Goal: Check status: Check status

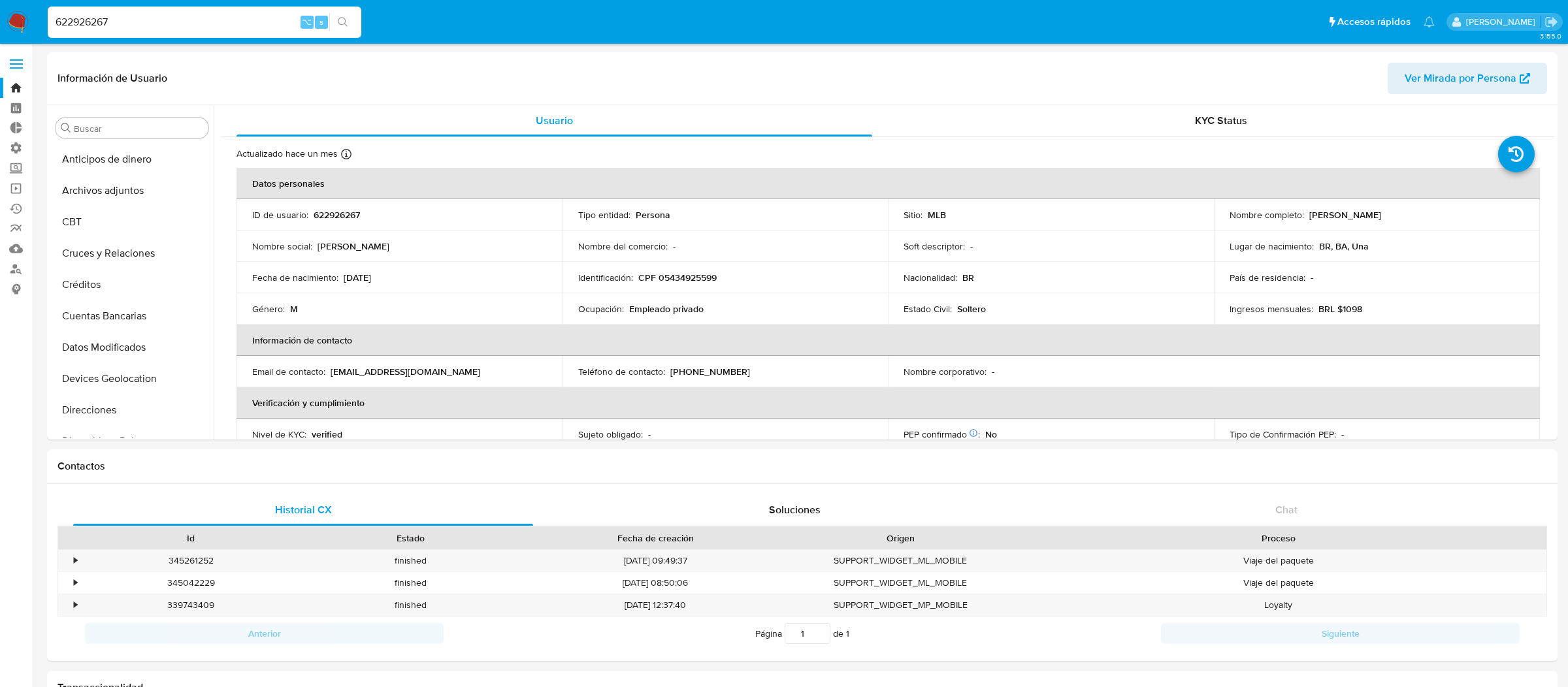
select select "100"
click at [206, 26] on input "622926267" at bounding box center [204, 22] width 313 height 17
paste input "589005063"
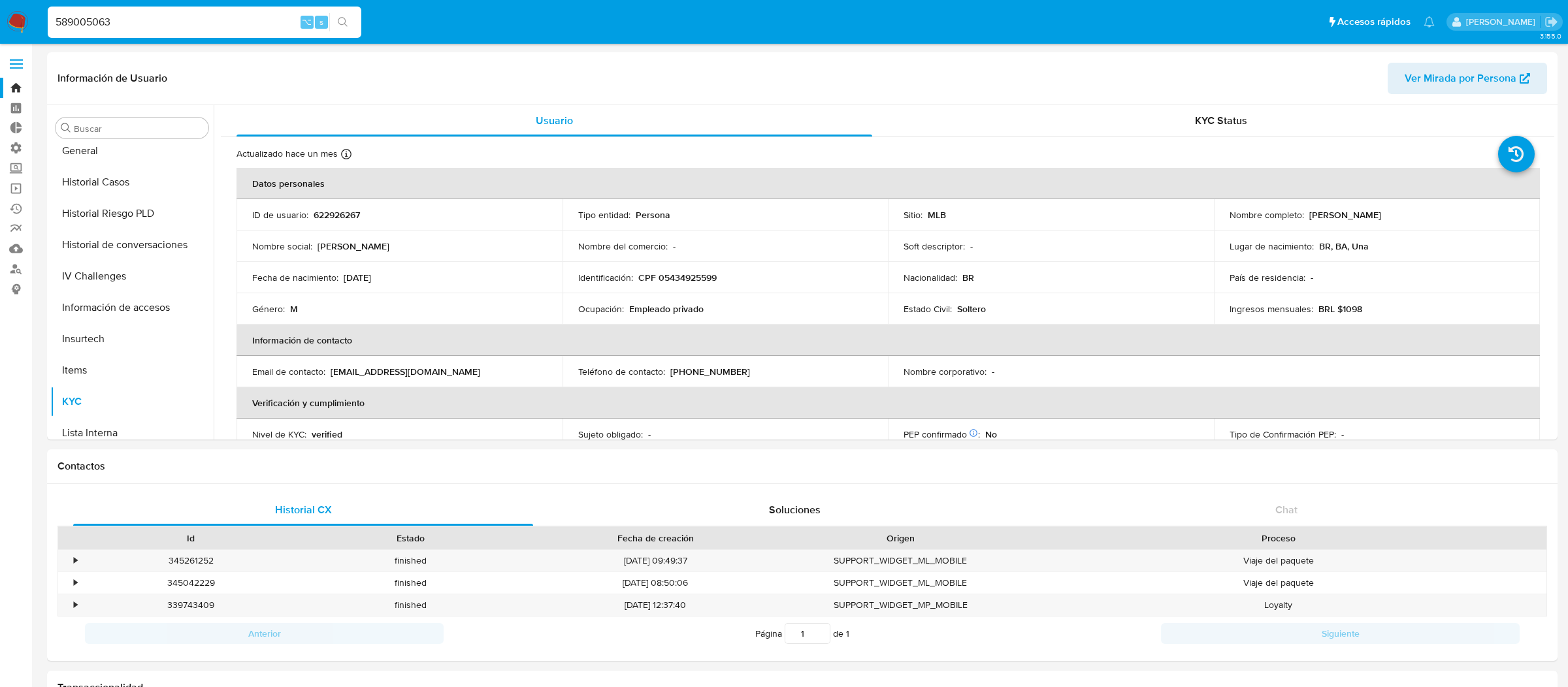
type input "589005063"
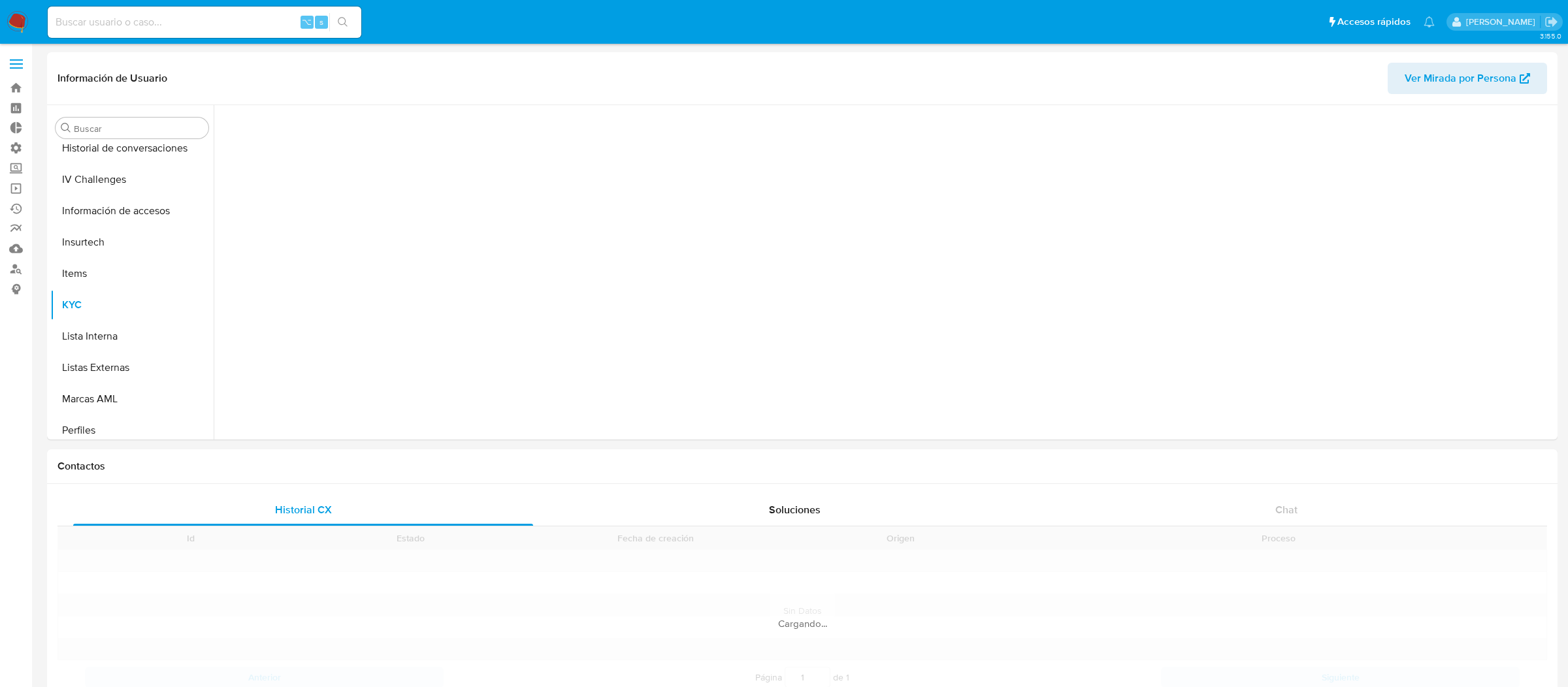
scroll to position [583, 0]
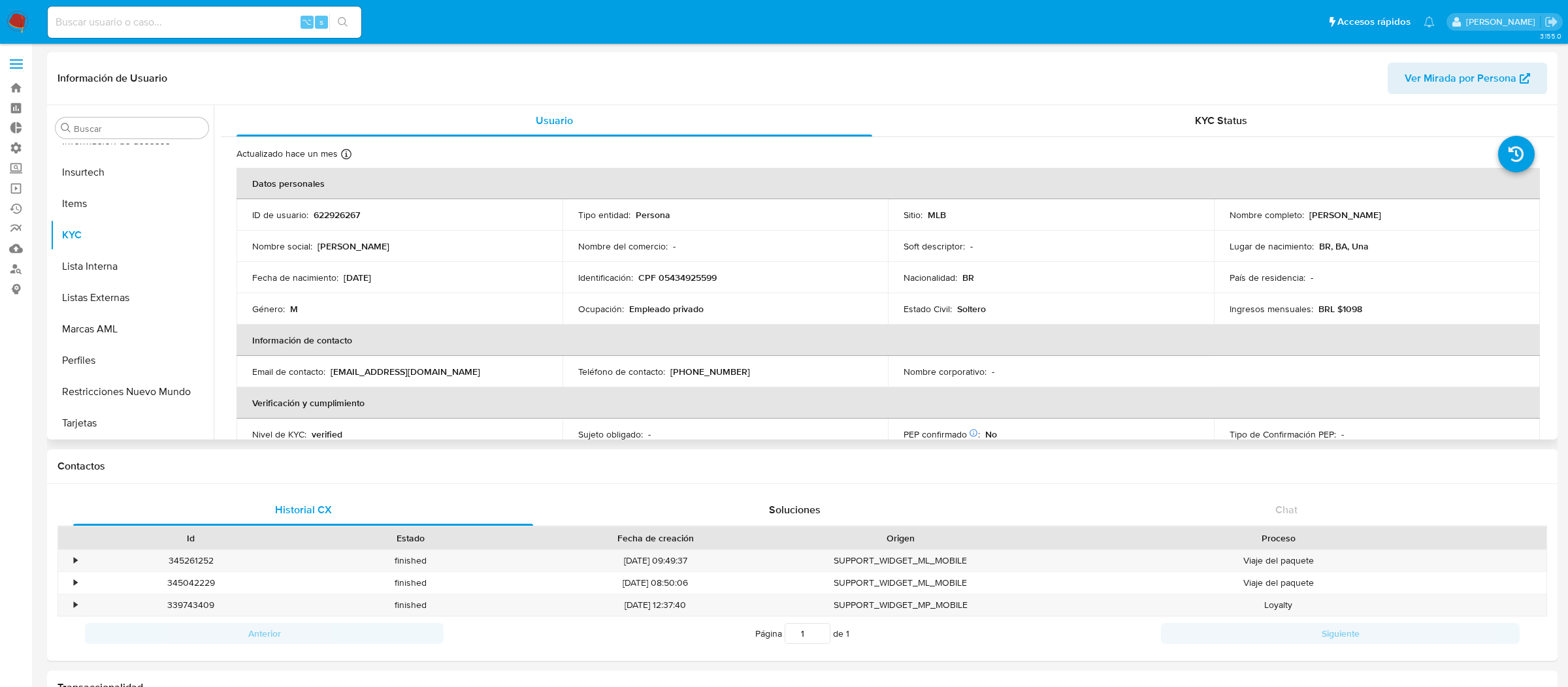
select select "10"
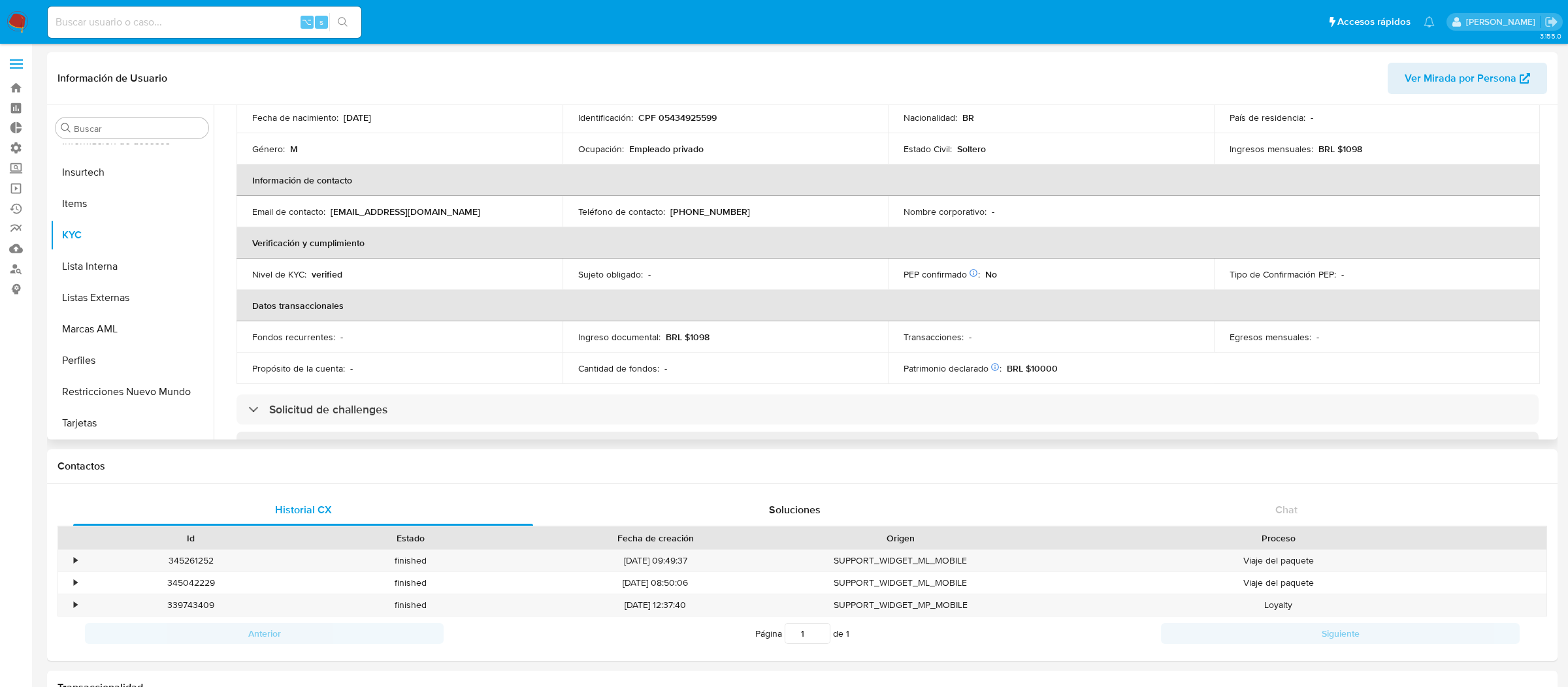
scroll to position [163, 0]
click at [229, 28] on input at bounding box center [204, 22] width 313 height 17
paste input "589005063"
type input "589005063"
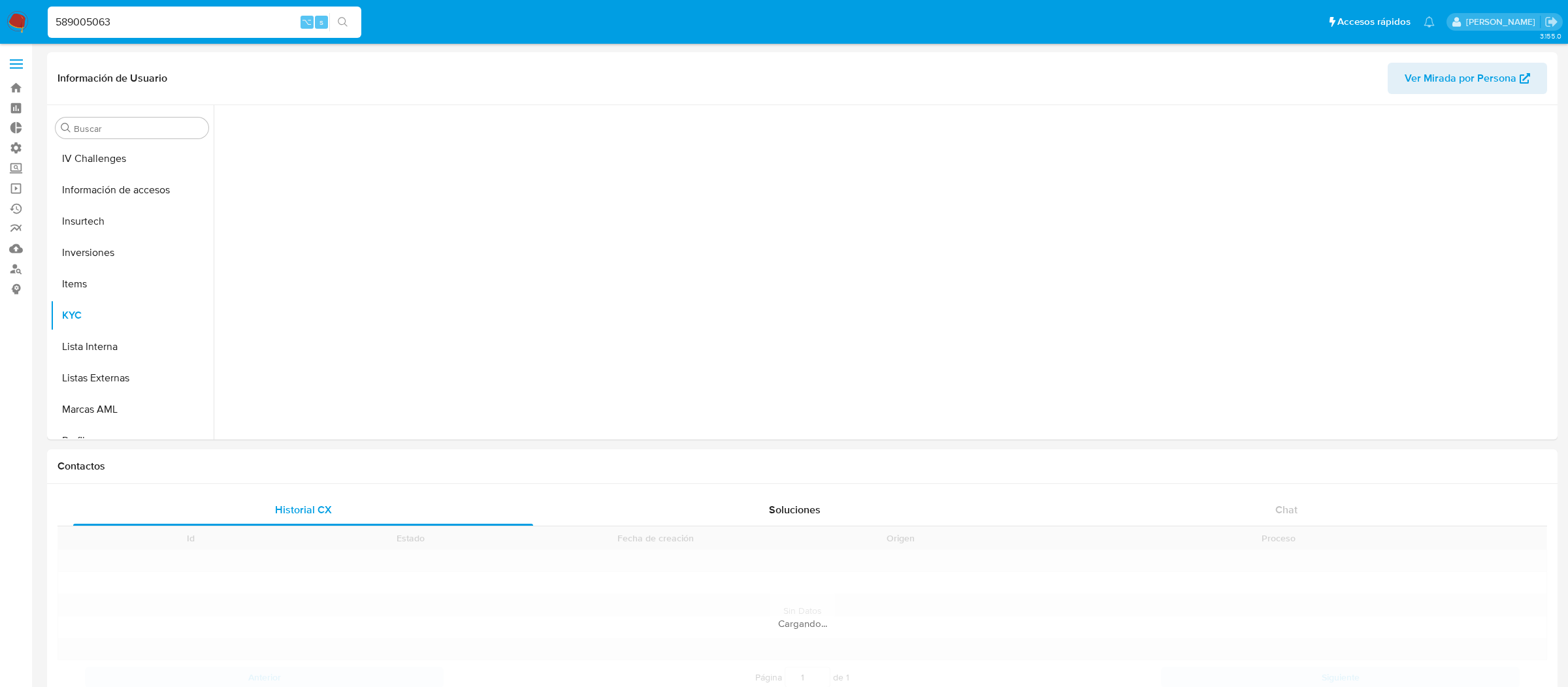
scroll to position [614, 0]
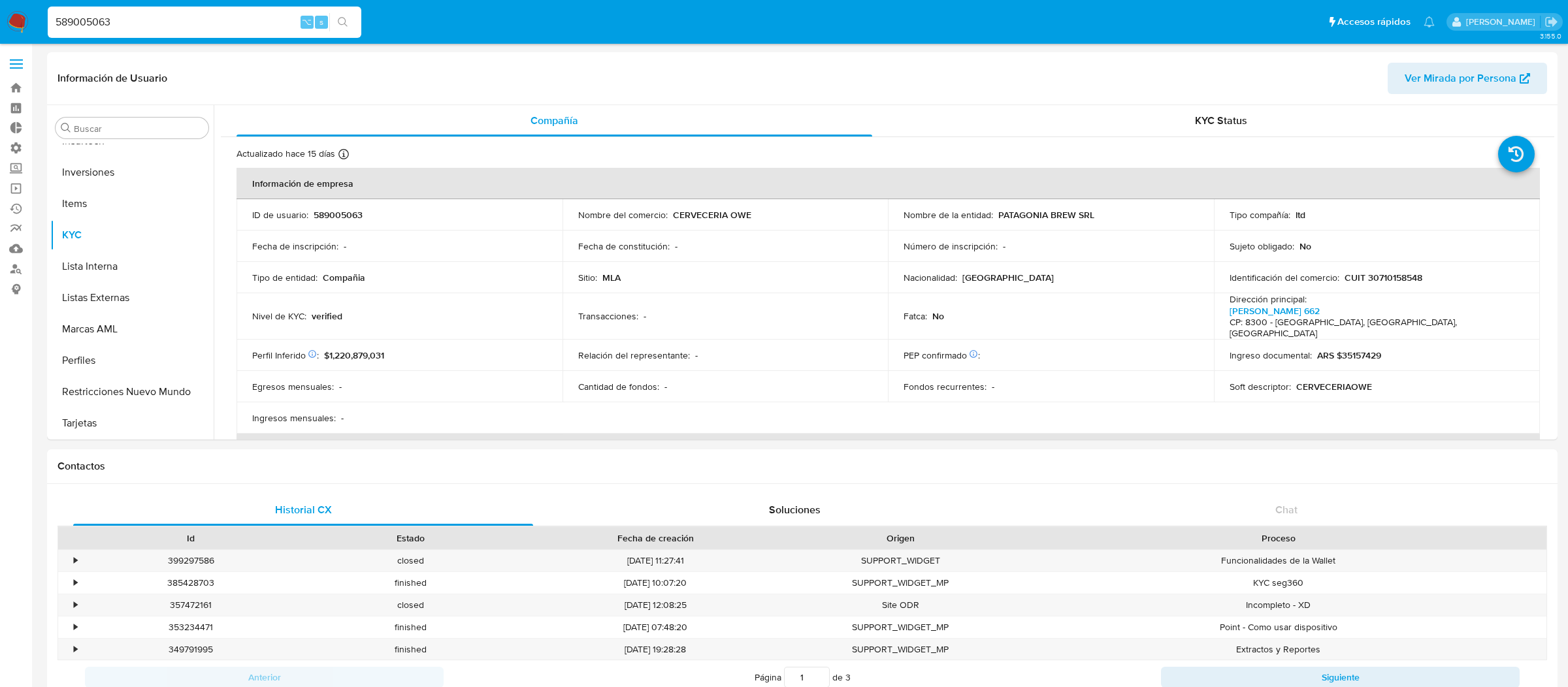
select select "10"
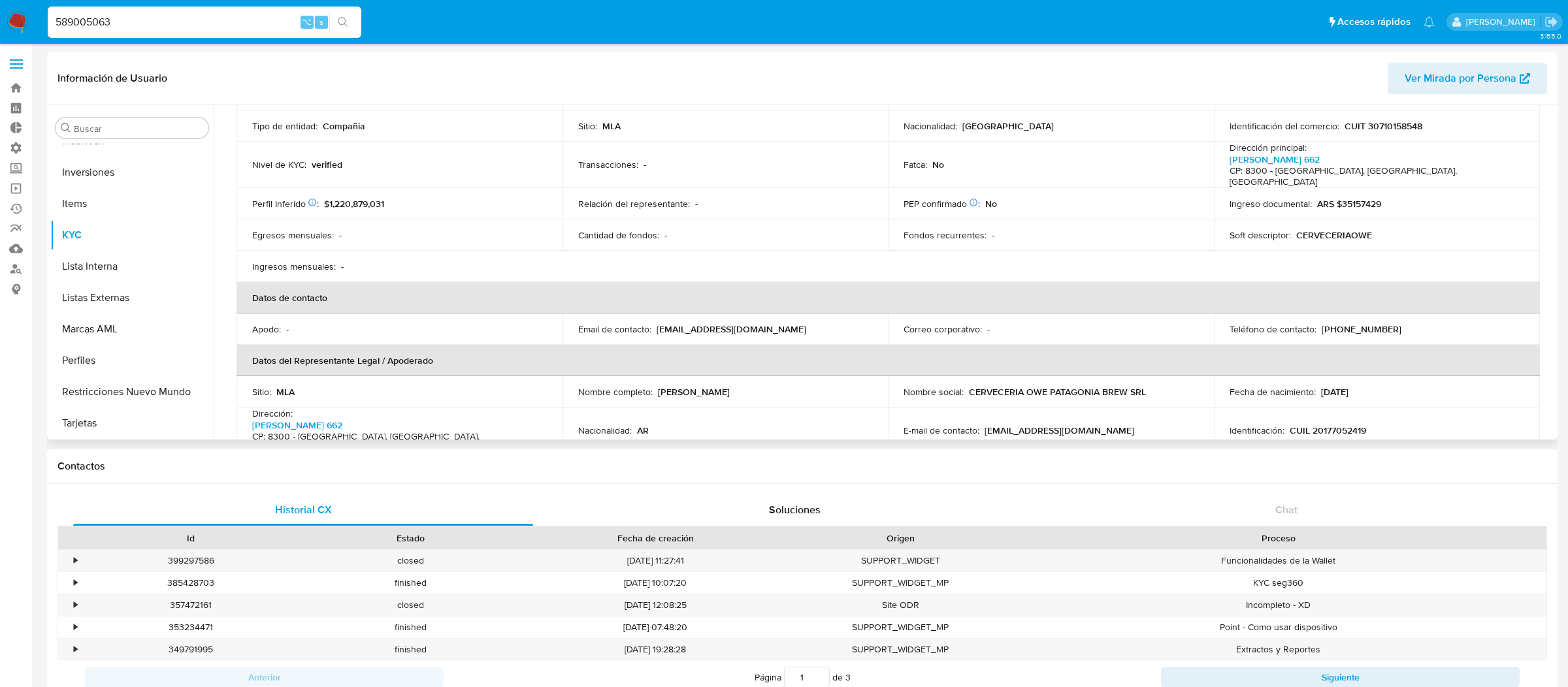
scroll to position [0, 0]
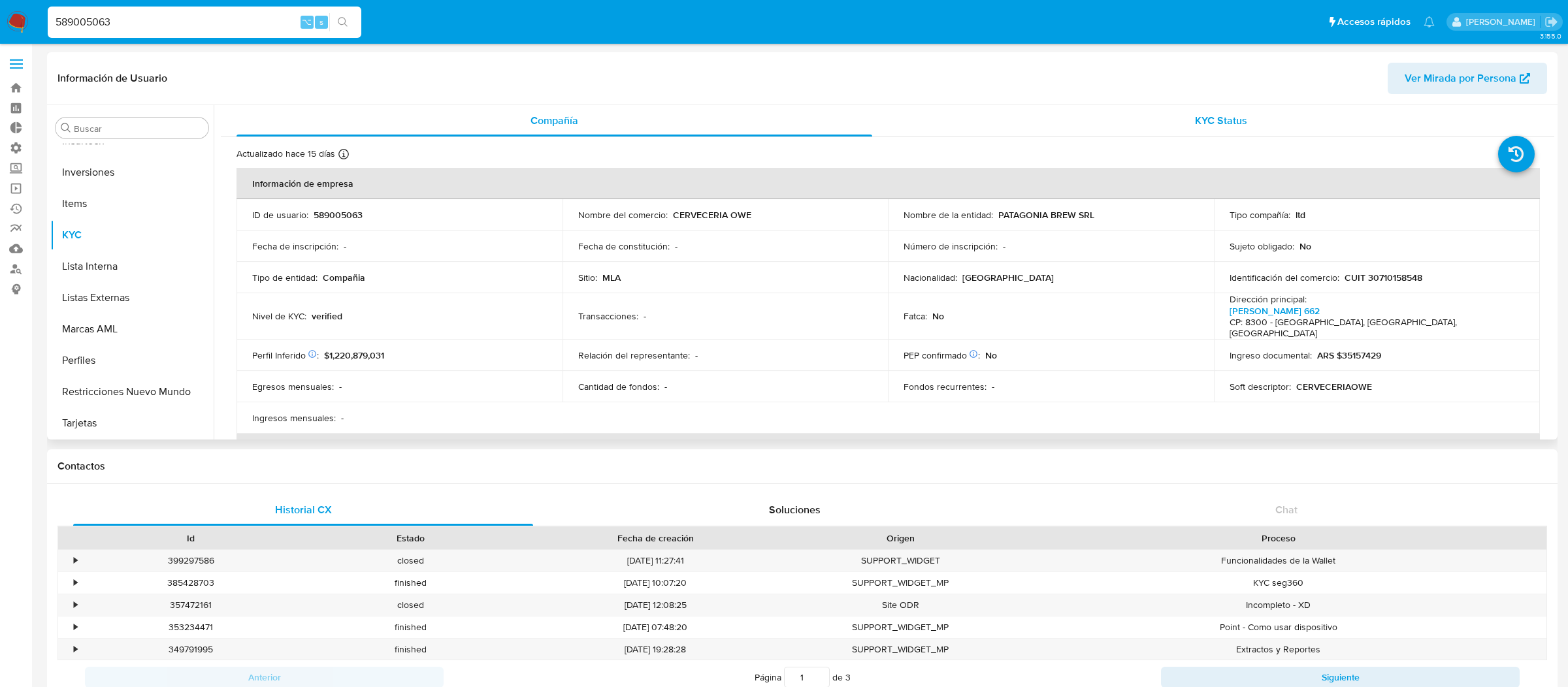
click at [1335, 127] on div "KYC Status" at bounding box center [1222, 120] width 636 height 31
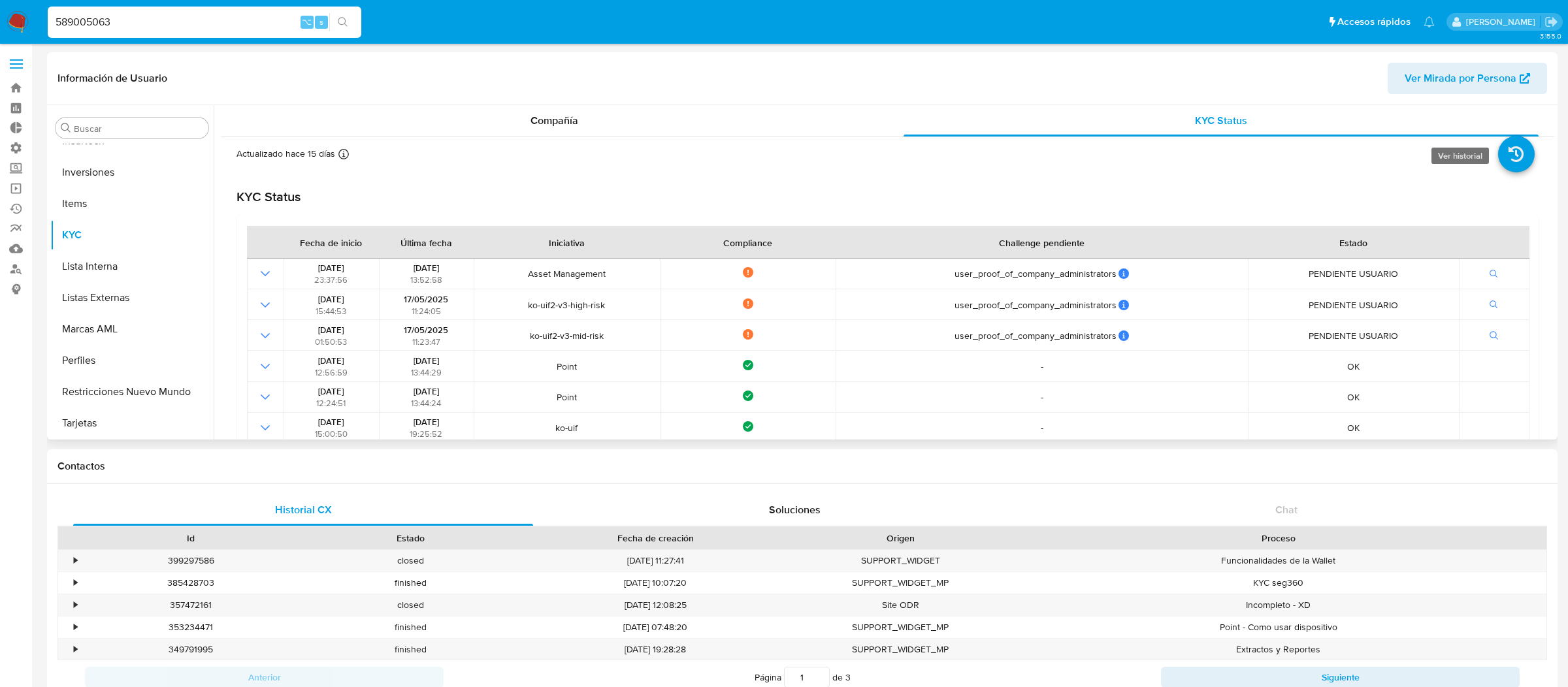
click at [1503, 154] on icon at bounding box center [1516, 154] width 36 height 36
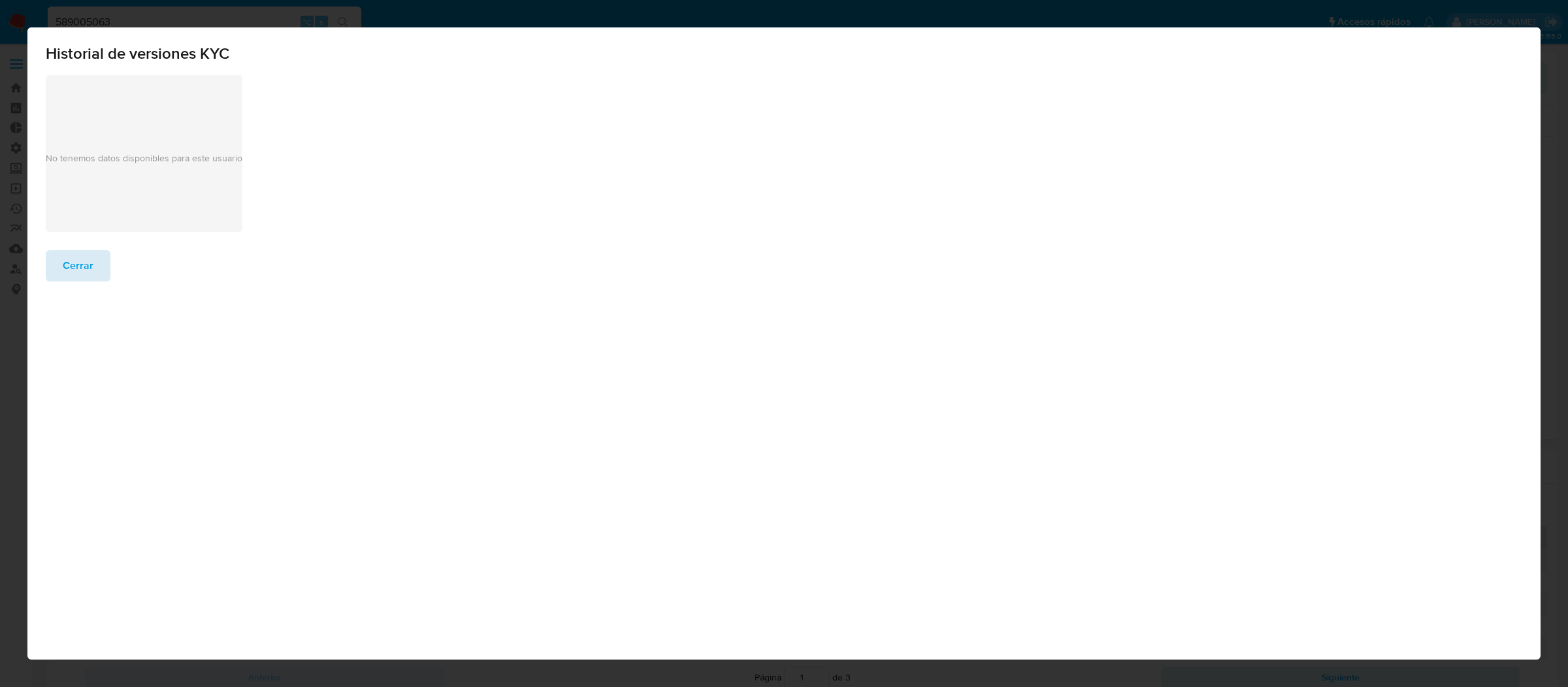
click at [81, 263] on span "Cerrar" at bounding box center [78, 266] width 30 height 28
